Goal: Information Seeking & Learning: Learn about a topic

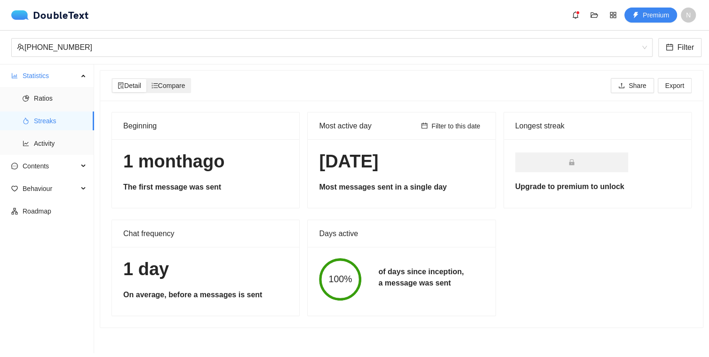
click at [176, 84] on span "Compare" at bounding box center [169, 86] width 34 height 8
click at [146, 79] on input "Compare" at bounding box center [146, 79] width 0 height 0
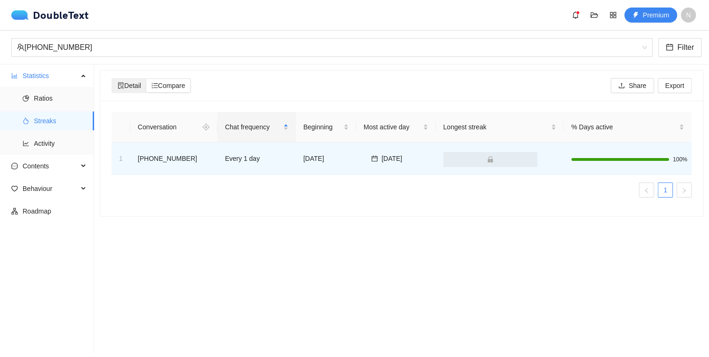
click at [136, 82] on span "Detail" at bounding box center [130, 86] width 24 height 8
click at [112, 79] on input "Detail" at bounding box center [112, 79] width 0 height 0
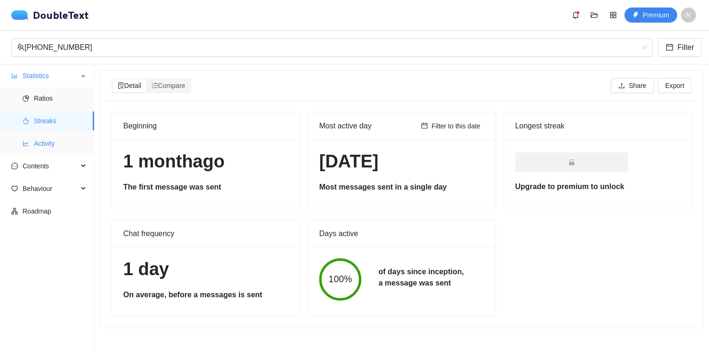
click at [42, 144] on span "Activity" at bounding box center [60, 143] width 53 height 19
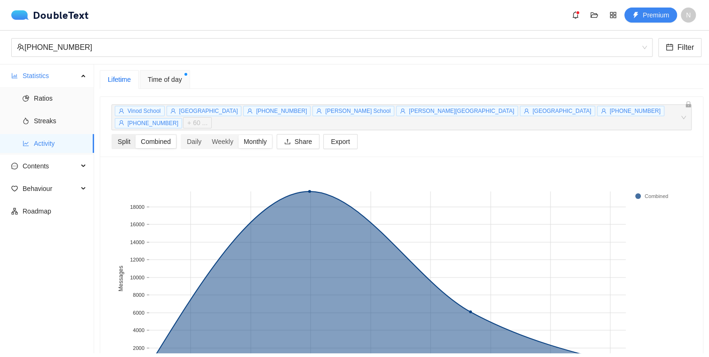
click at [121, 135] on div "Split" at bounding box center [123, 141] width 23 height 13
click at [112, 135] on input "Split" at bounding box center [112, 135] width 0 height 0
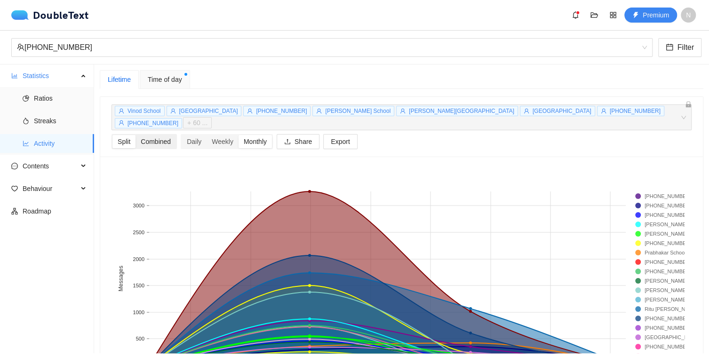
click at [165, 135] on div "Combined" at bounding box center [156, 141] width 40 height 13
click at [136, 135] on input "Combined" at bounding box center [136, 135] width 0 height 0
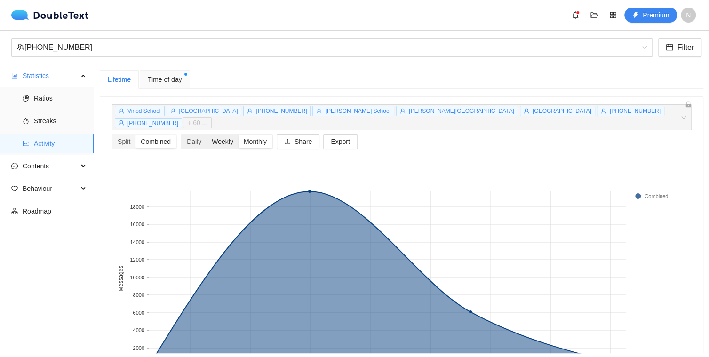
click at [226, 135] on div "Weekly" at bounding box center [223, 141] width 32 height 13
click at [207, 135] on input "Weekly" at bounding box center [207, 135] width 0 height 0
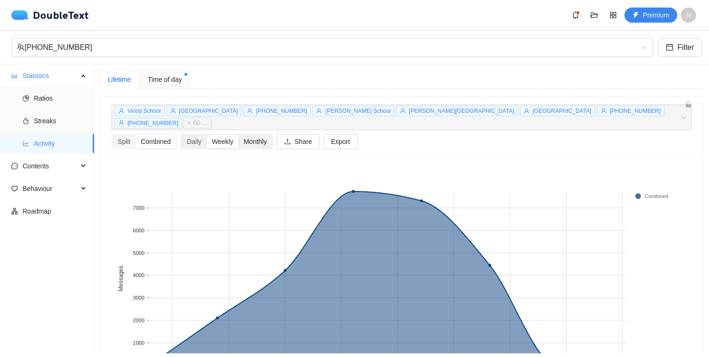
click at [256, 135] on div "Monthly" at bounding box center [255, 141] width 33 height 13
click at [239, 135] on input "Monthly" at bounding box center [239, 135] width 0 height 0
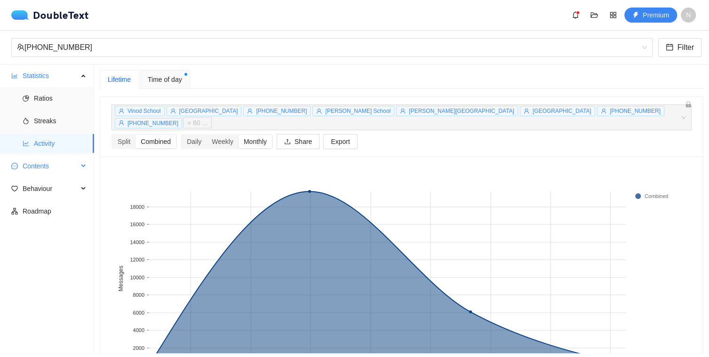
click at [50, 168] on span "Contents" at bounding box center [51, 166] width 56 height 19
click at [44, 190] on span "Word Cloud" at bounding box center [60, 188] width 53 height 19
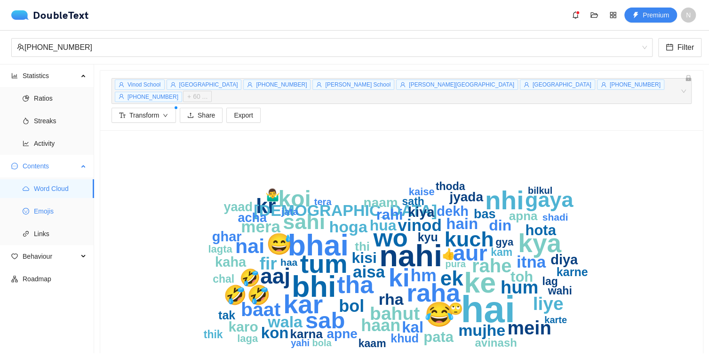
click at [41, 212] on span "Emojis" at bounding box center [60, 211] width 53 height 19
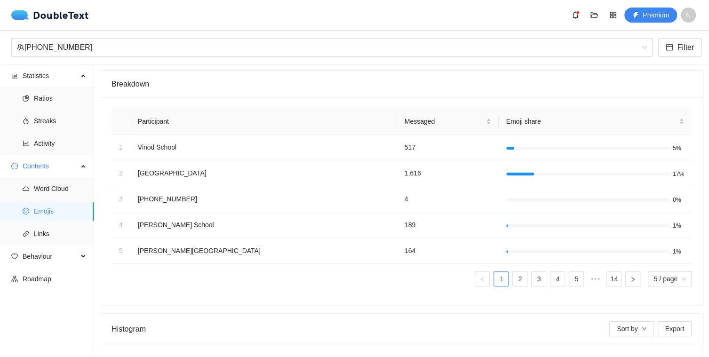
click at [208, 284] on ul "1 2 3 4 5 ••• 14 5 / page" at bounding box center [402, 279] width 580 height 15
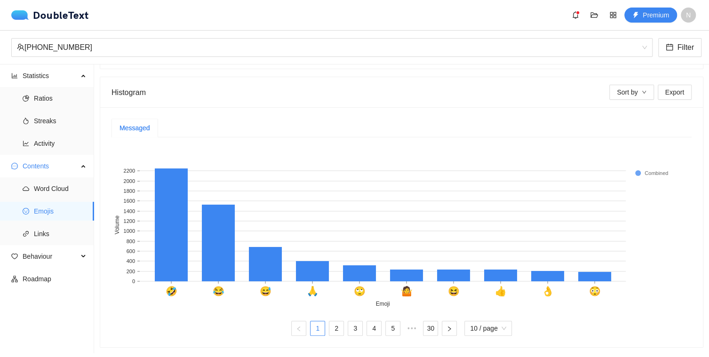
scroll to position [242, 0]
click at [642, 90] on icon "down" at bounding box center [644, 92] width 5 height 5
click at [614, 104] on span "Total" at bounding box center [625, 104] width 33 height 10
click at [668, 89] on span "Export" at bounding box center [674, 92] width 19 height 10
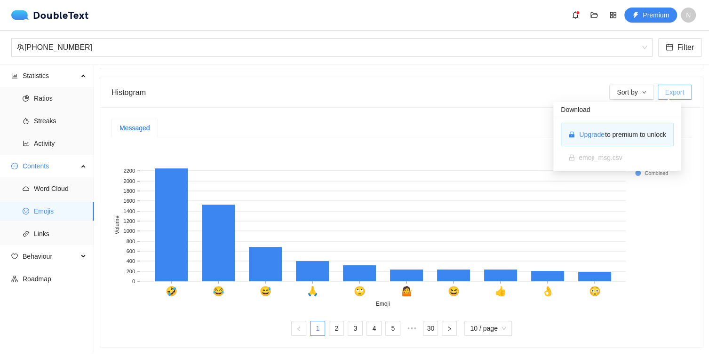
click at [668, 89] on span "Export" at bounding box center [674, 92] width 19 height 10
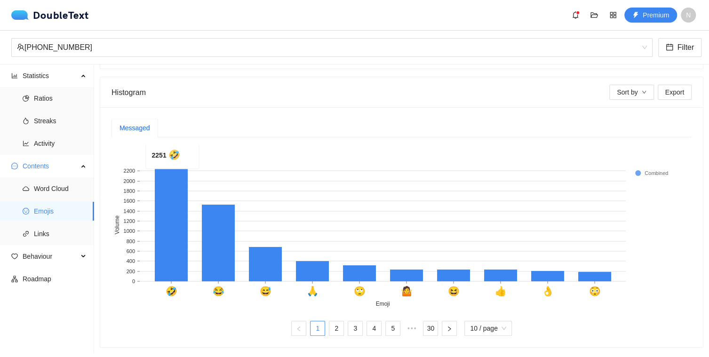
click at [173, 168] on rect at bounding box center [171, 224] width 33 height 113
click at [205, 145] on rect at bounding box center [398, 227] width 573 height 165
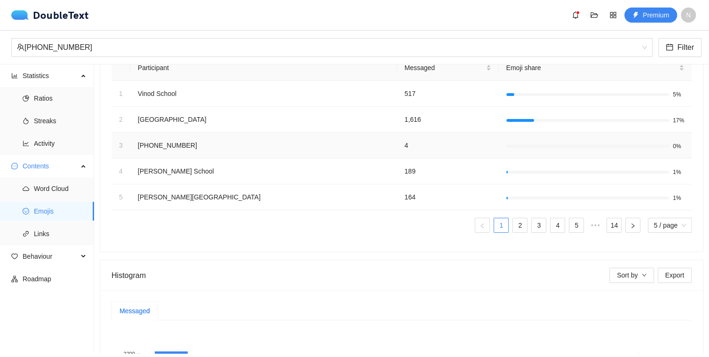
scroll to position [35, 0]
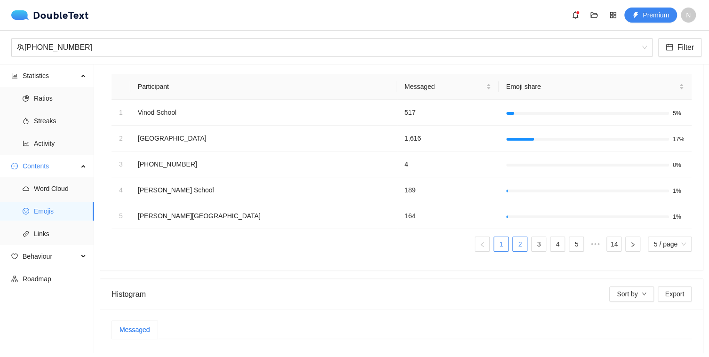
click at [513, 245] on link "2" at bounding box center [520, 244] width 14 height 14
click at [534, 248] on link "3" at bounding box center [539, 244] width 14 height 14
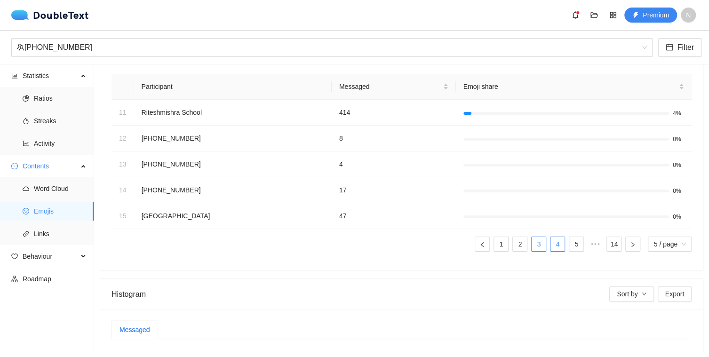
click at [551, 249] on link "4" at bounding box center [558, 244] width 14 height 14
click at [553, 245] on link "5" at bounding box center [558, 244] width 14 height 14
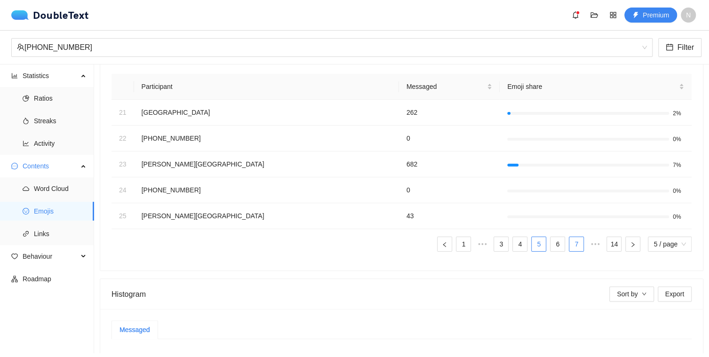
click at [571, 245] on link "7" at bounding box center [576, 244] width 14 height 14
click at [607, 248] on link "14" at bounding box center [614, 244] width 14 height 14
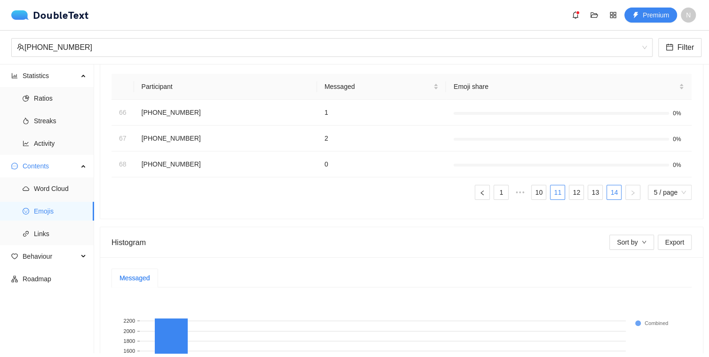
click at [552, 189] on link "11" at bounding box center [558, 192] width 14 height 14
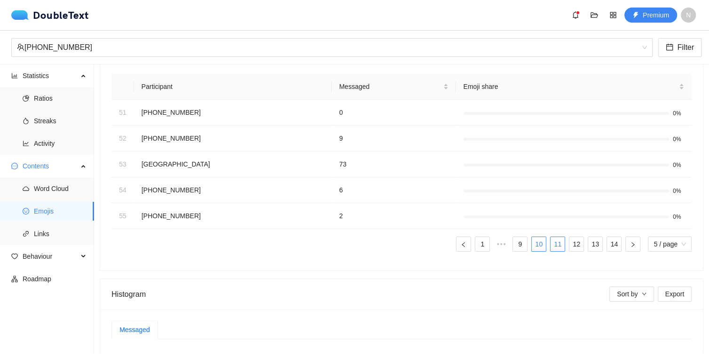
click at [535, 243] on link "10" at bounding box center [539, 244] width 14 height 14
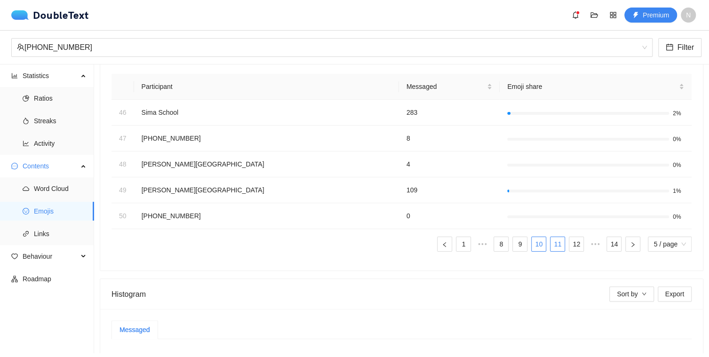
click at [552, 244] on link "11" at bounding box center [558, 244] width 14 height 14
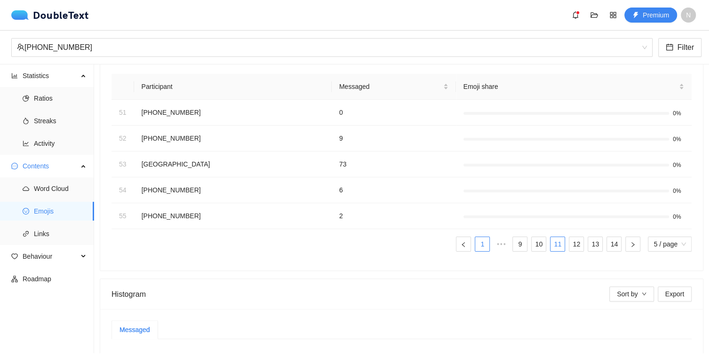
click at [475, 238] on link "1" at bounding box center [482, 244] width 14 height 14
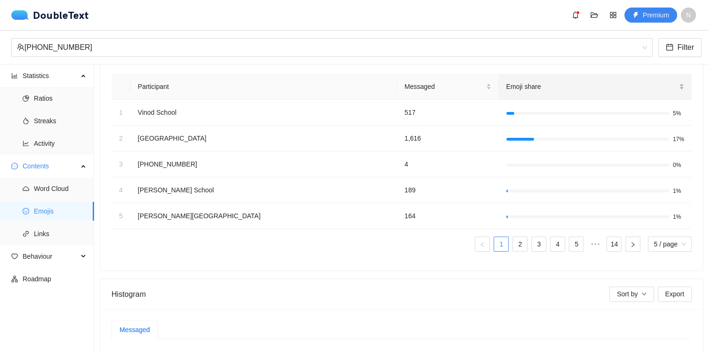
click at [675, 88] on div "Emoji share" at bounding box center [595, 86] width 178 height 10
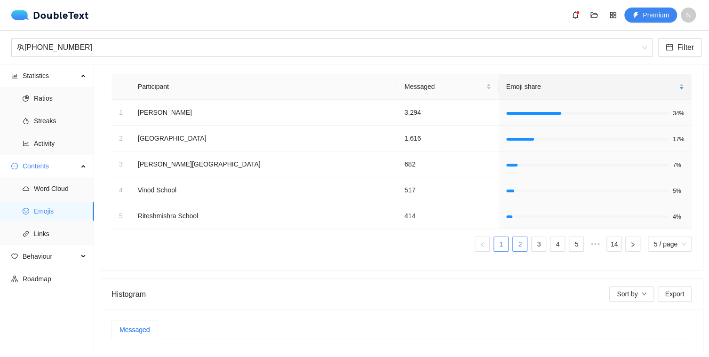
click at [515, 241] on link "2" at bounding box center [520, 244] width 14 height 14
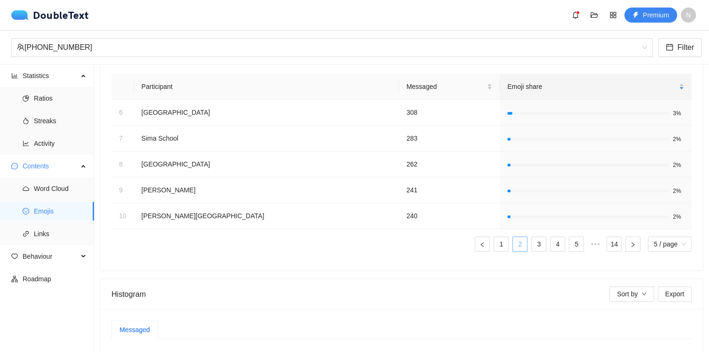
click at [515, 241] on link "2" at bounding box center [520, 244] width 14 height 14
click at [532, 242] on link "3" at bounding box center [539, 244] width 14 height 14
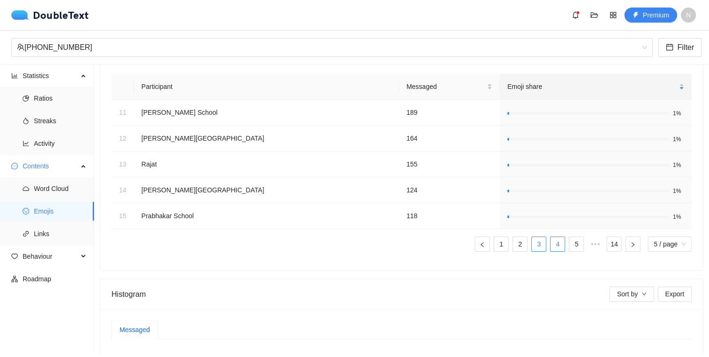
click at [551, 245] on link "4" at bounding box center [558, 244] width 14 height 14
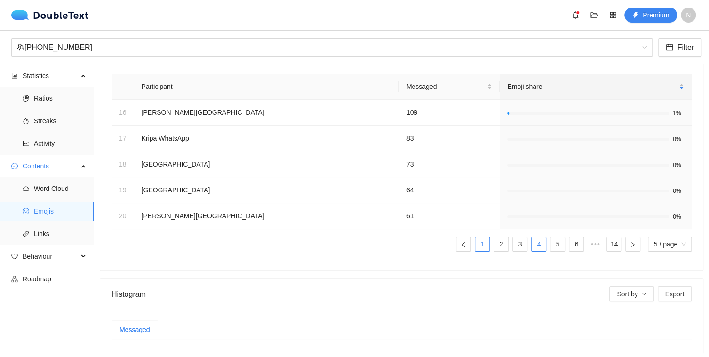
click at [479, 244] on link "1" at bounding box center [482, 244] width 14 height 14
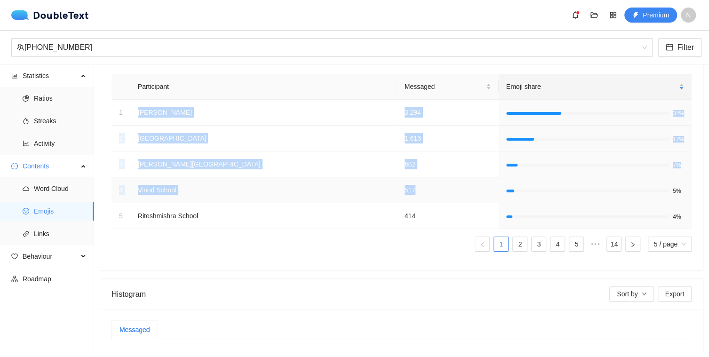
drag, startPoint x: 137, startPoint y: 110, endPoint x: 395, endPoint y: 193, distance: 270.6
click at [395, 193] on tbody "1 [PERSON_NAME] 3,294 34% 2 [GEOGRAPHIC_DATA] 1,616 17% 3 [PERSON_NAME] School …" at bounding box center [402, 164] width 580 height 129
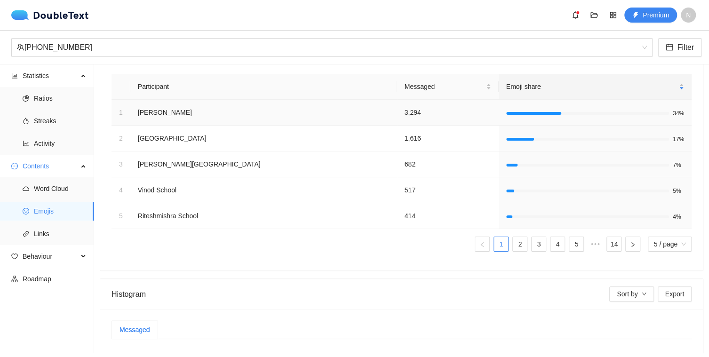
click at [118, 110] on td "1" at bounding box center [121, 113] width 19 height 26
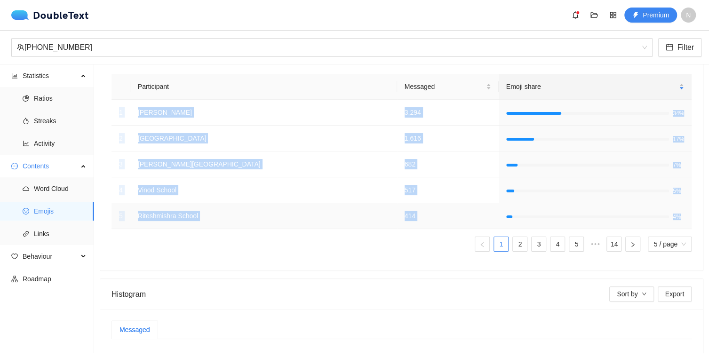
drag, startPoint x: 119, startPoint y: 111, endPoint x: 680, endPoint y: 220, distance: 571.9
click at [680, 220] on tbody "1 [PERSON_NAME] 3,294 34% 2 [GEOGRAPHIC_DATA] 1,616 17% 3 [PERSON_NAME] School …" at bounding box center [402, 164] width 580 height 129
copy tbody "1 [PERSON_NAME] 3,294 34% 2 [GEOGRAPHIC_DATA] 1,616 17% 3 [PERSON_NAME] School …"
click at [513, 246] on link "2" at bounding box center [520, 244] width 14 height 14
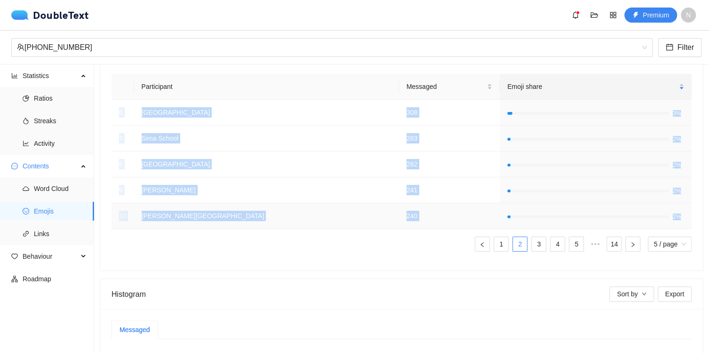
drag, startPoint x: 117, startPoint y: 109, endPoint x: 681, endPoint y: 221, distance: 574.7
click at [681, 221] on tbody "[GEOGRAPHIC_DATA] 308 3% 7 Sima School 283 2% 8 [GEOGRAPHIC_DATA] 262 2% 9 [PER…" at bounding box center [402, 164] width 580 height 129
copy tbody "[GEOGRAPHIC_DATA] 308 3% 7 Sima School 283 2% 8 [GEOGRAPHIC_DATA] 262 2% 9 [PER…"
click at [532, 242] on link "3" at bounding box center [539, 244] width 14 height 14
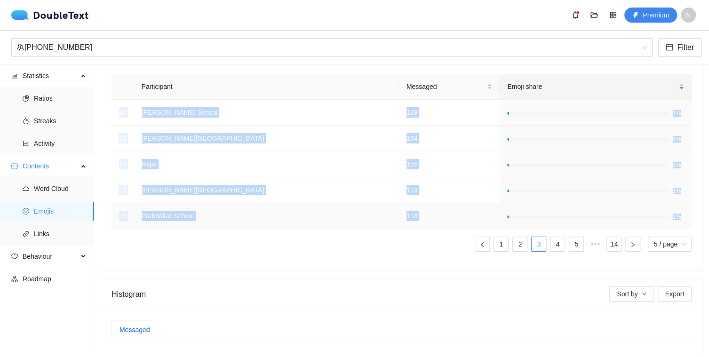
drag, startPoint x: 118, startPoint y: 110, endPoint x: 678, endPoint y: 217, distance: 570.6
click at [678, 217] on tbody "11 [PERSON_NAME] School 189 1% 12 [PERSON_NAME] School 164 1% 13 Rajat 155 1% 1…" at bounding box center [402, 164] width 580 height 129
copy tbody "11 [PERSON_NAME] School 189 1% 12 [PERSON_NAME] School 164 1% 13 Rajat 155 1% 1…"
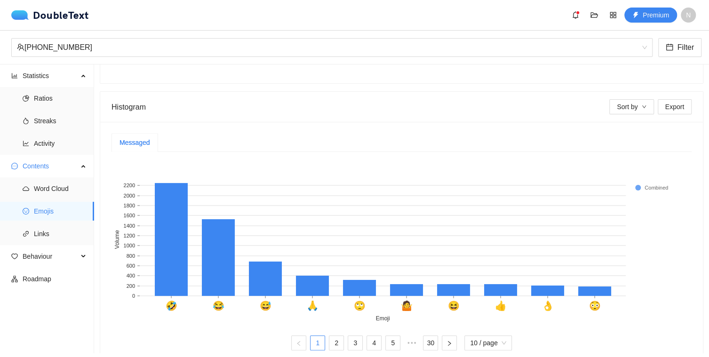
scroll to position [242, 0]
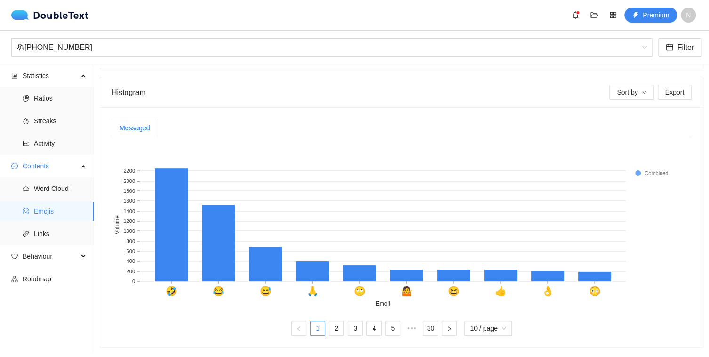
click at [445, 304] on div "🤣 😂 😅 🙏 🙄 🤷 😆 👍 👌 😳 Emoji 0 200 400 600 800 1000 1200 1400 1600 1800 2000 2200 …" at bounding box center [402, 229] width 580 height 168
click at [499, 325] on span "10 / page" at bounding box center [488, 328] width 36 height 14
click at [480, 304] on div "20 / page" at bounding box center [488, 309] width 36 height 10
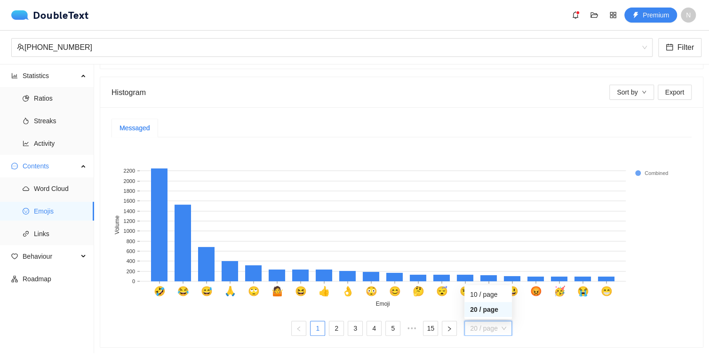
click at [498, 324] on span "20 / page" at bounding box center [488, 328] width 36 height 14
drag, startPoint x: 116, startPoint y: 138, endPoint x: 353, endPoint y: 232, distance: 254.7
click at [353, 232] on rect at bounding box center [398, 227] width 573 height 165
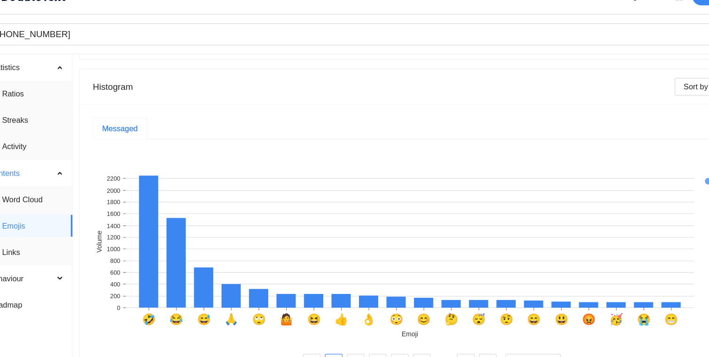
drag, startPoint x: 483, startPoint y: 231, endPoint x: 442, endPoint y: 214, distance: 44.1
click at [442, 214] on icon "🤣 😂 😅 🙏 🙄 🤷 😆 👍 👌 😳 😊 🤔 😴 🤨 😄 😃 😡 🥳 😭 😁 Emoji 0 200 400 600 800 1000 1200 1400 …" at bounding box center [398, 227] width 573 height 165
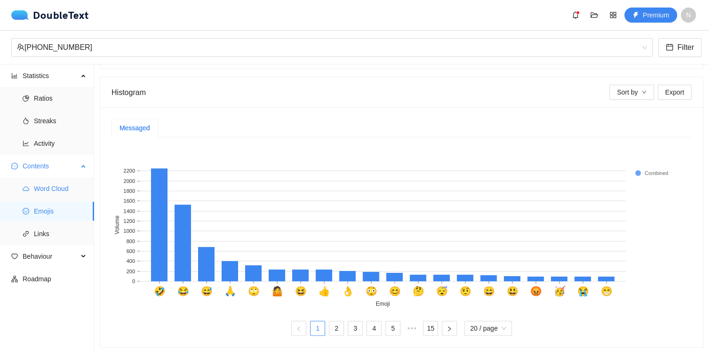
click at [52, 186] on span "Word Cloud" at bounding box center [60, 188] width 53 height 19
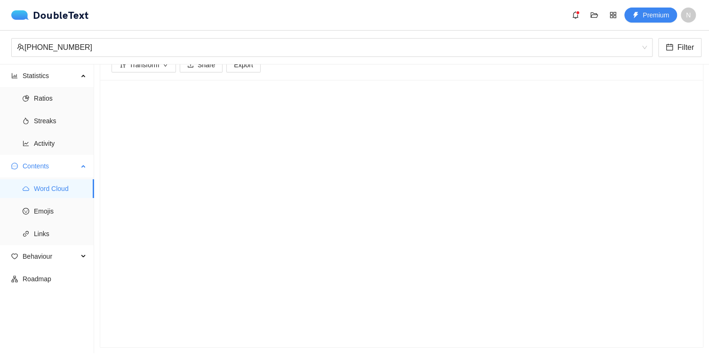
scroll to position [46, 0]
